Goal: Book appointment/travel/reservation

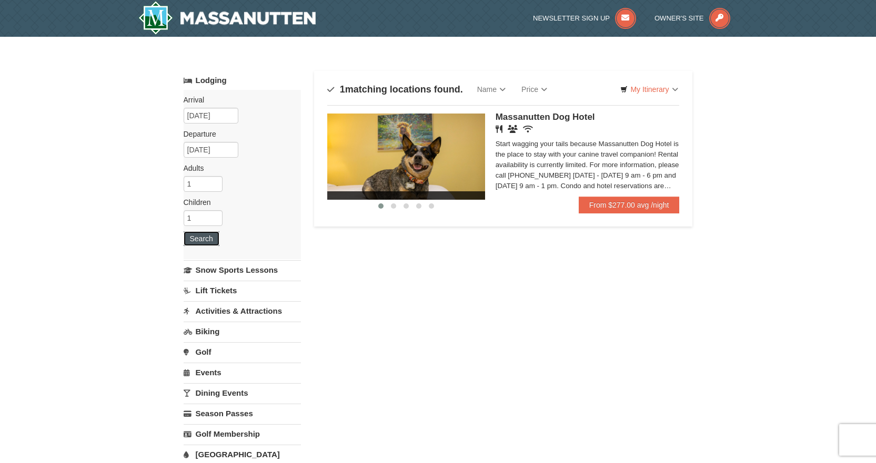
click at [206, 241] on button "Search" at bounding box center [202, 238] width 36 height 15
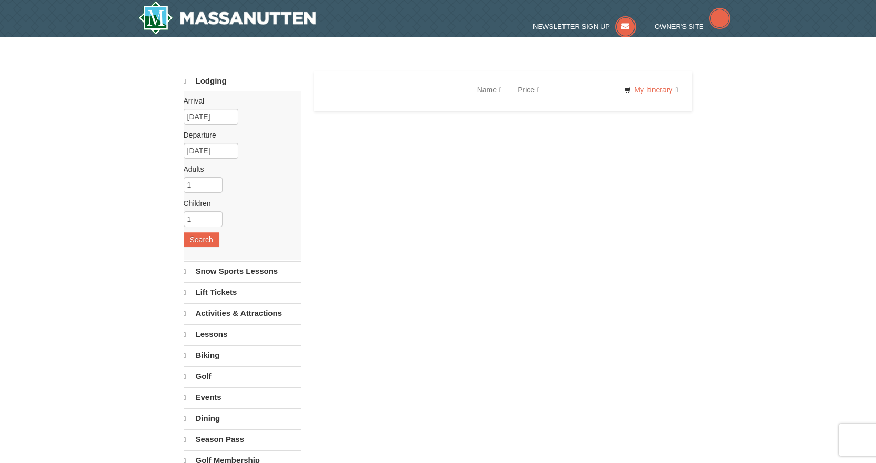
select select "10"
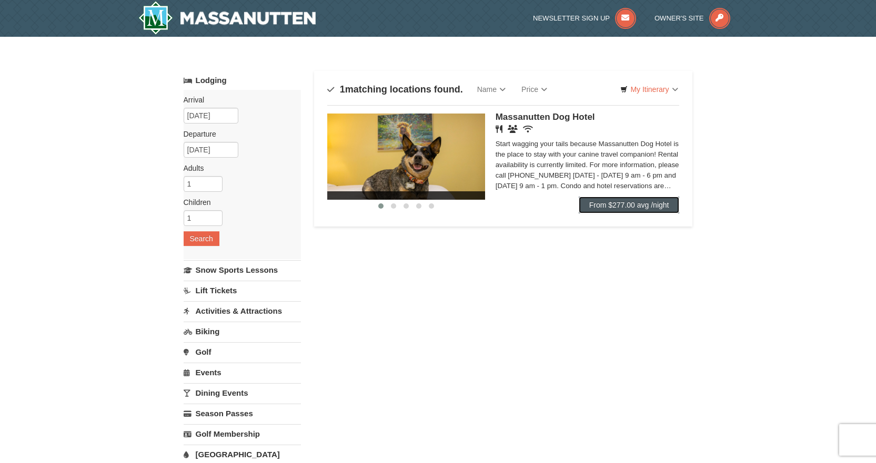
click at [652, 204] on link "From $277.00 avg /night" at bounding box center [628, 205] width 101 height 17
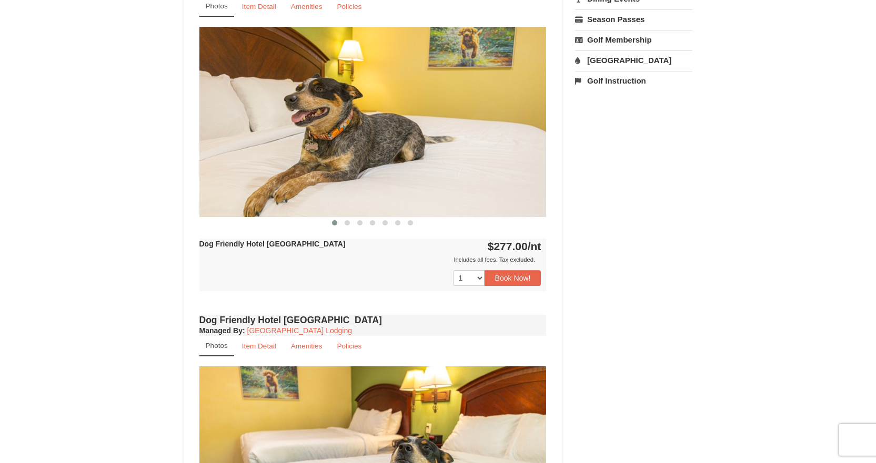
scroll to position [421, 0]
